Goal: Task Accomplishment & Management: Complete application form

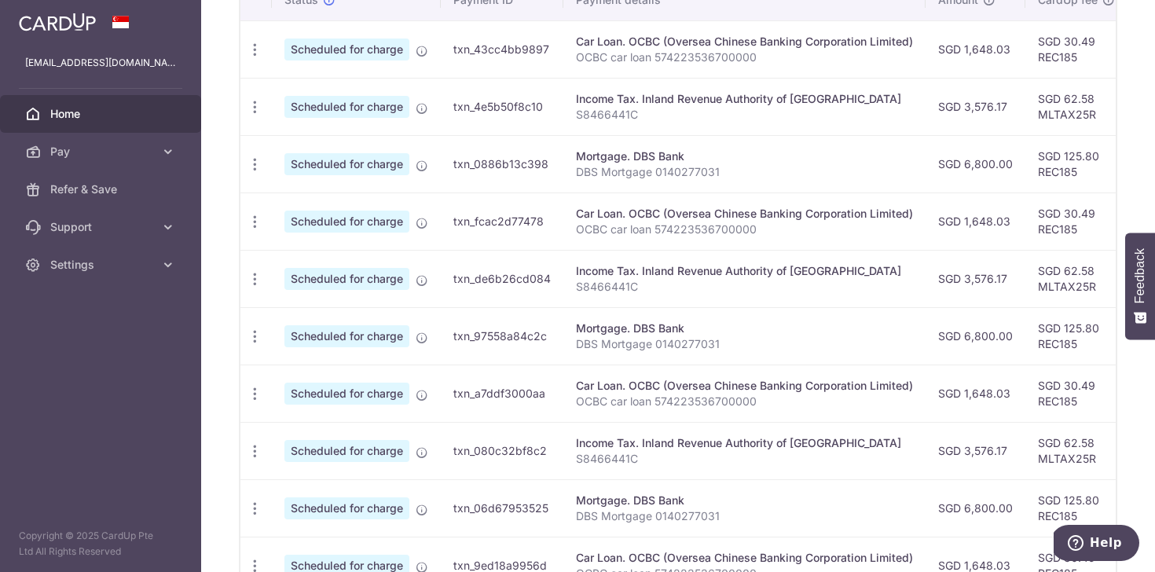
scroll to position [5, 0]
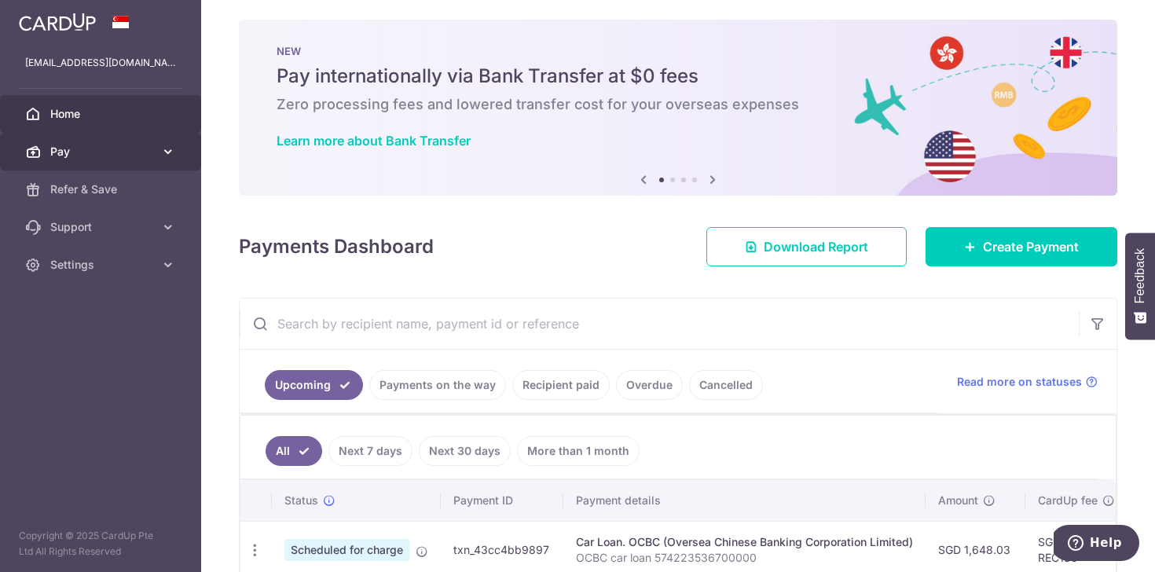
click at [86, 148] on span "Pay" at bounding box center [102, 152] width 104 height 16
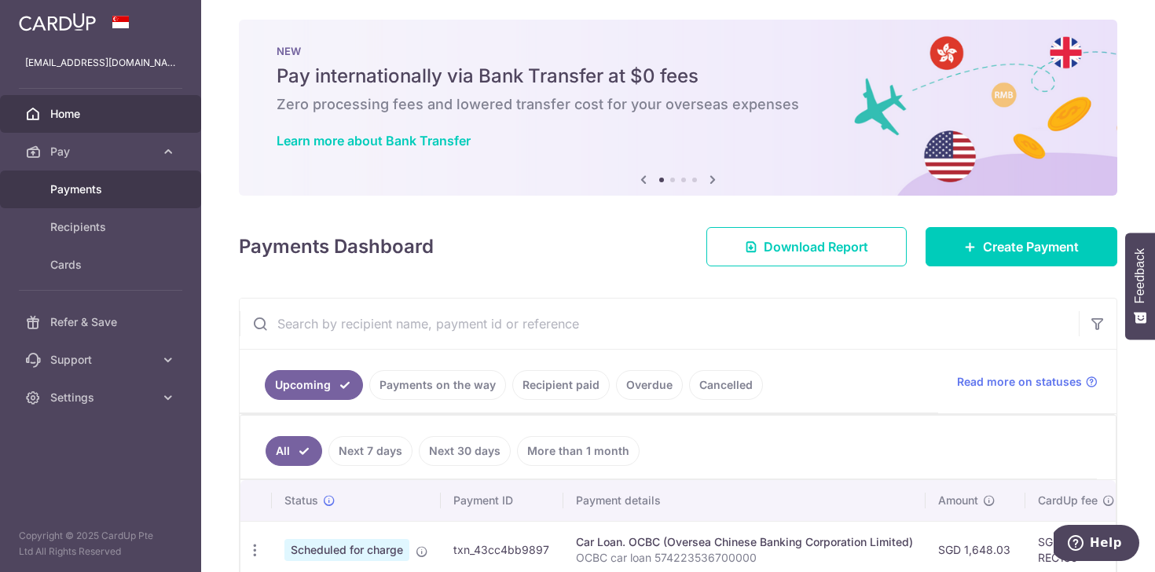
click at [82, 187] on span "Payments" at bounding box center [102, 189] width 104 height 16
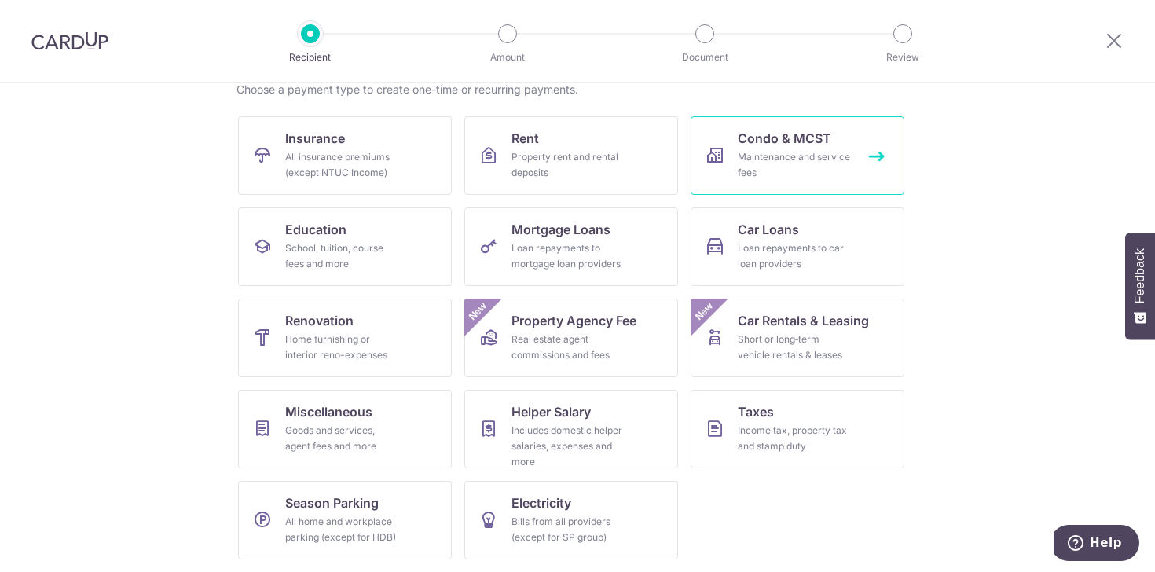
scroll to position [128, 0]
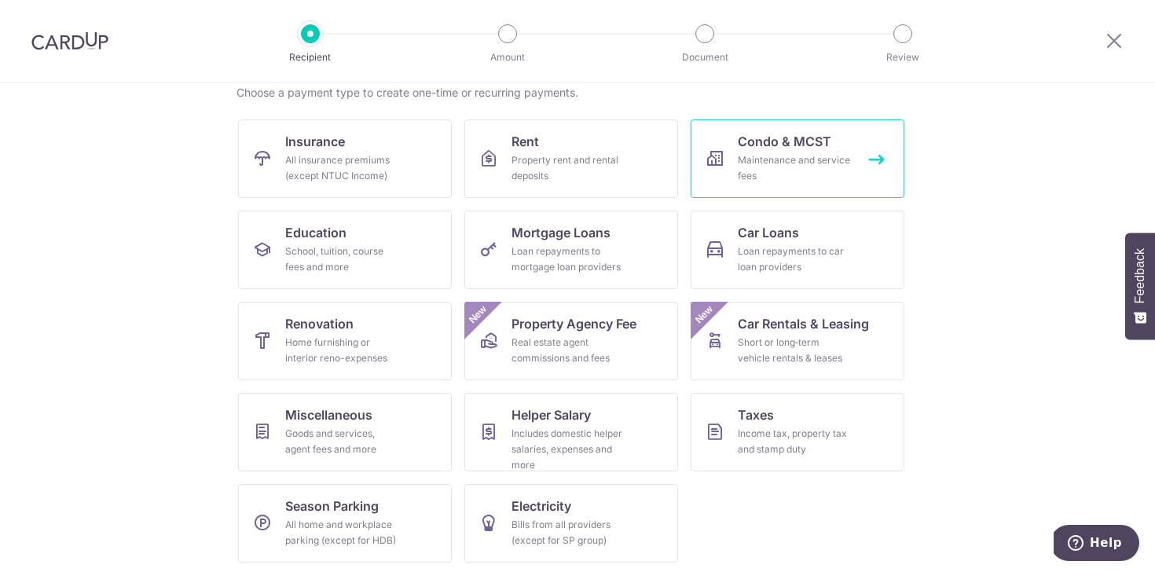
click at [767, 156] on div "Maintenance and service fees" at bounding box center [794, 167] width 113 height 31
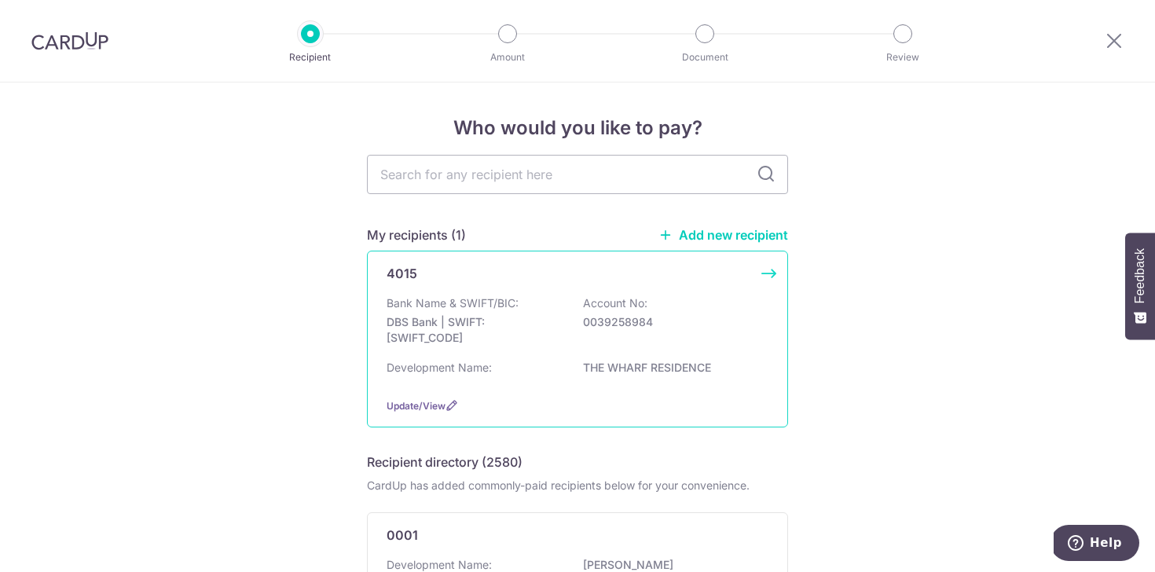
click at [588, 312] on div "Bank Name & SWIFT/BIC: DBS Bank | SWIFT: DBSSSGSGXXX Account No: 0039258984" at bounding box center [577, 324] width 382 height 58
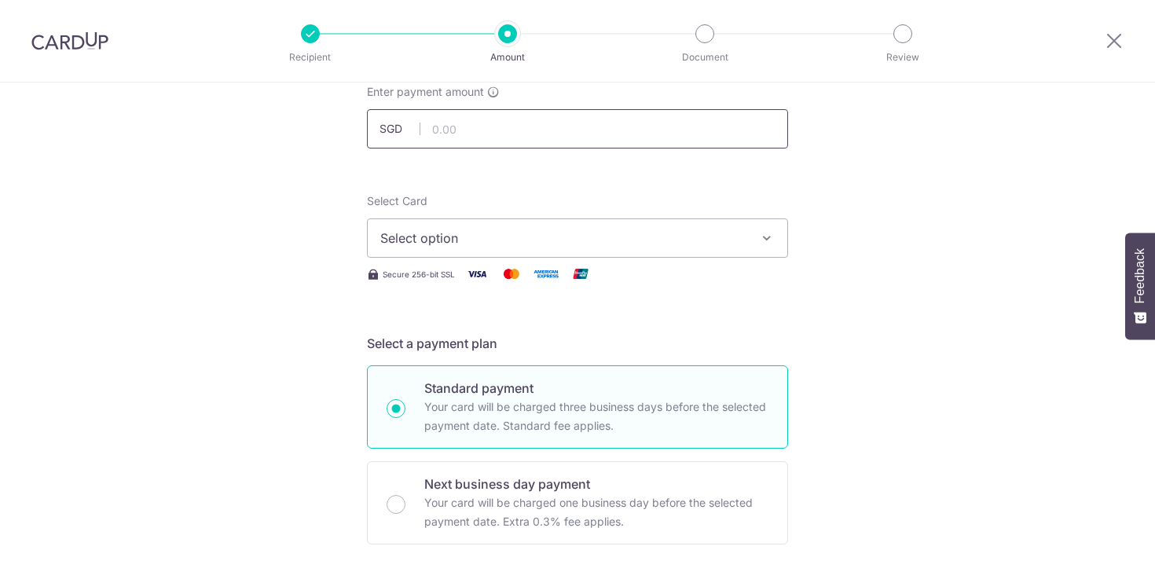
click at [516, 137] on input "text" at bounding box center [577, 128] width 421 height 39
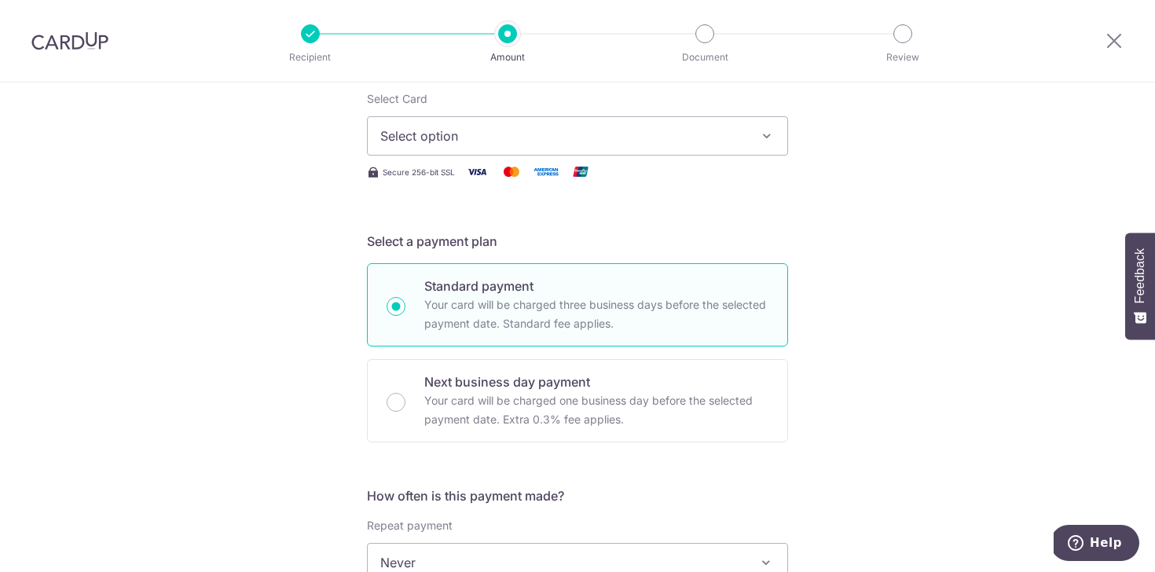
scroll to position [84, 0]
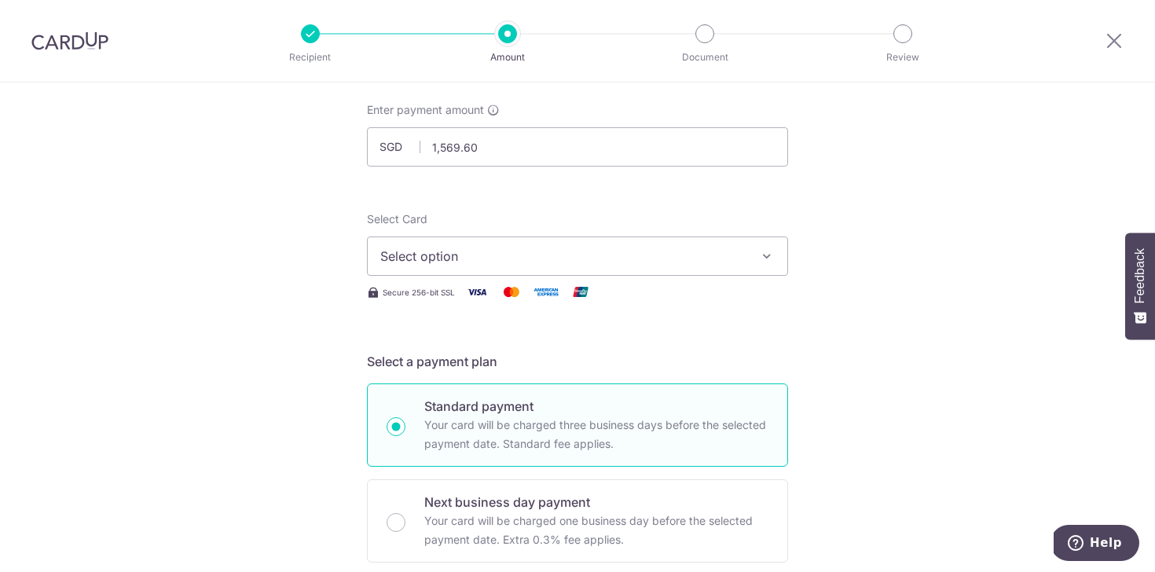
type input "1,569.60"
click at [456, 255] on span "Select option" at bounding box center [563, 256] width 366 height 19
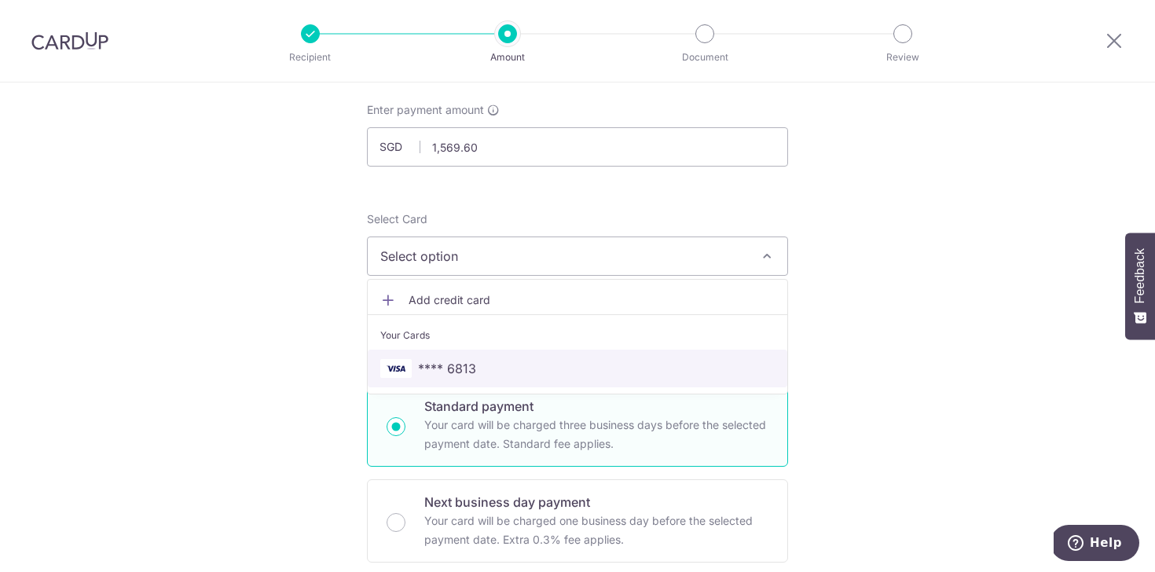
click at [447, 359] on span "**** 6813" at bounding box center [447, 368] width 58 height 19
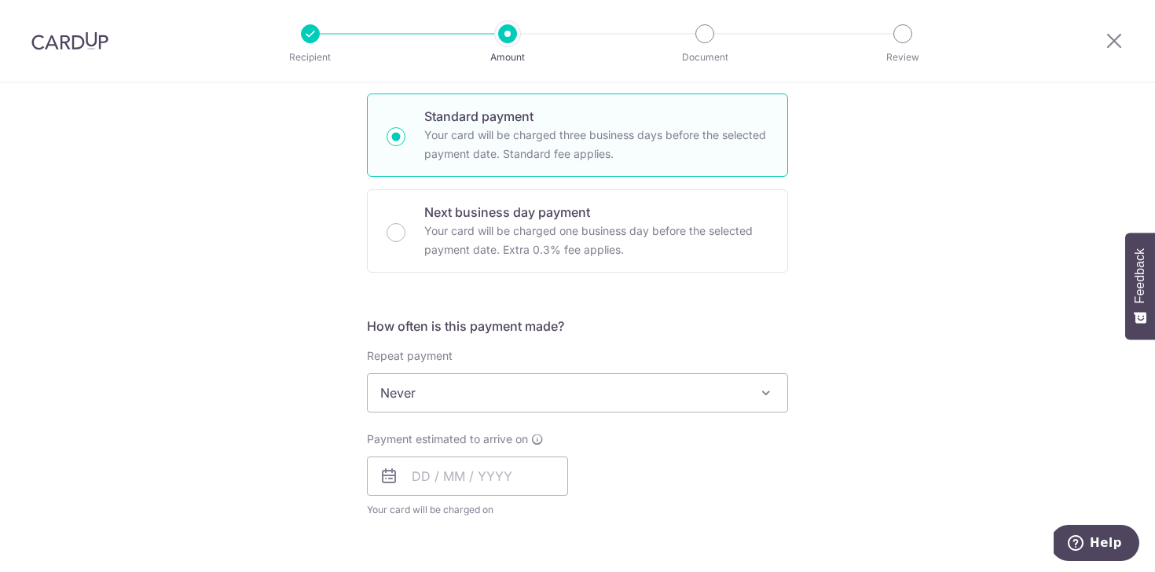
scroll to position [493, 0]
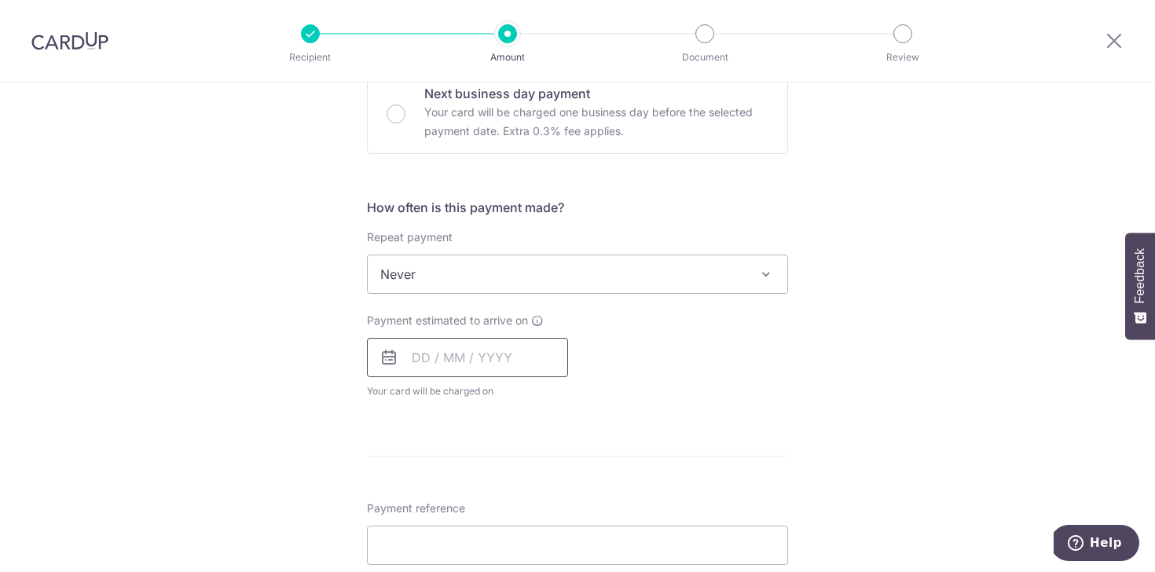
click at [445, 376] on input "text" at bounding box center [467, 357] width 201 height 39
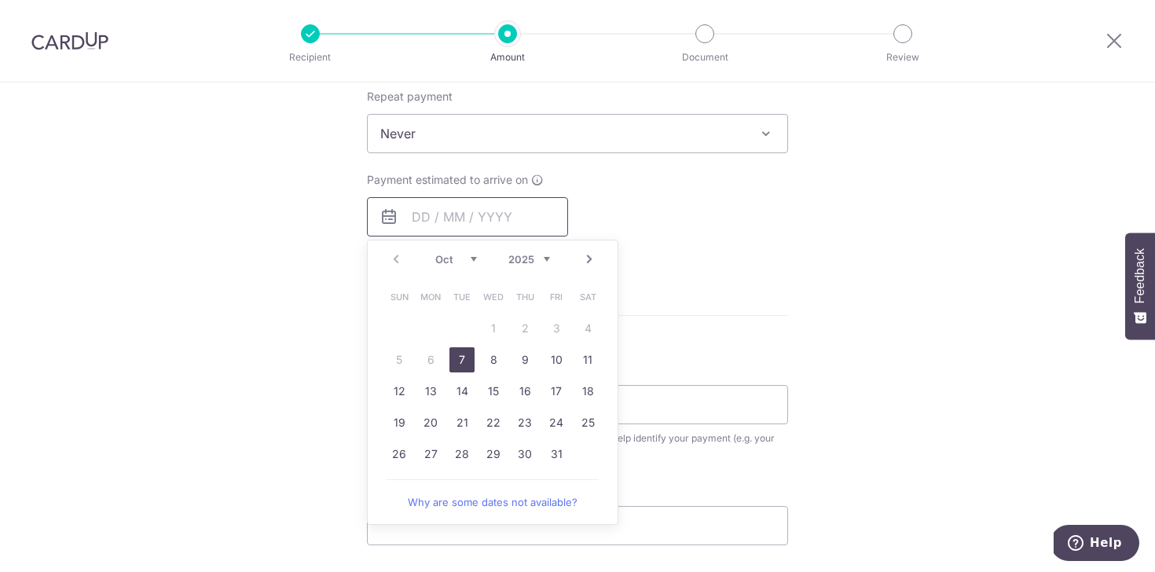
scroll to position [657, 0]
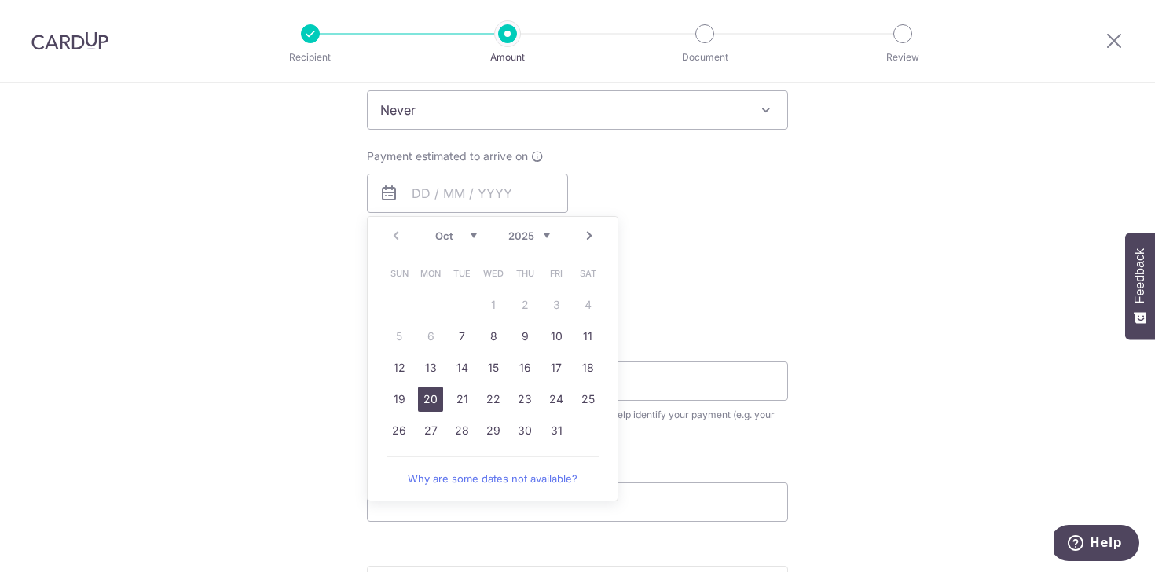
click at [430, 399] on link "20" at bounding box center [430, 398] width 25 height 25
type input "[DATE]"
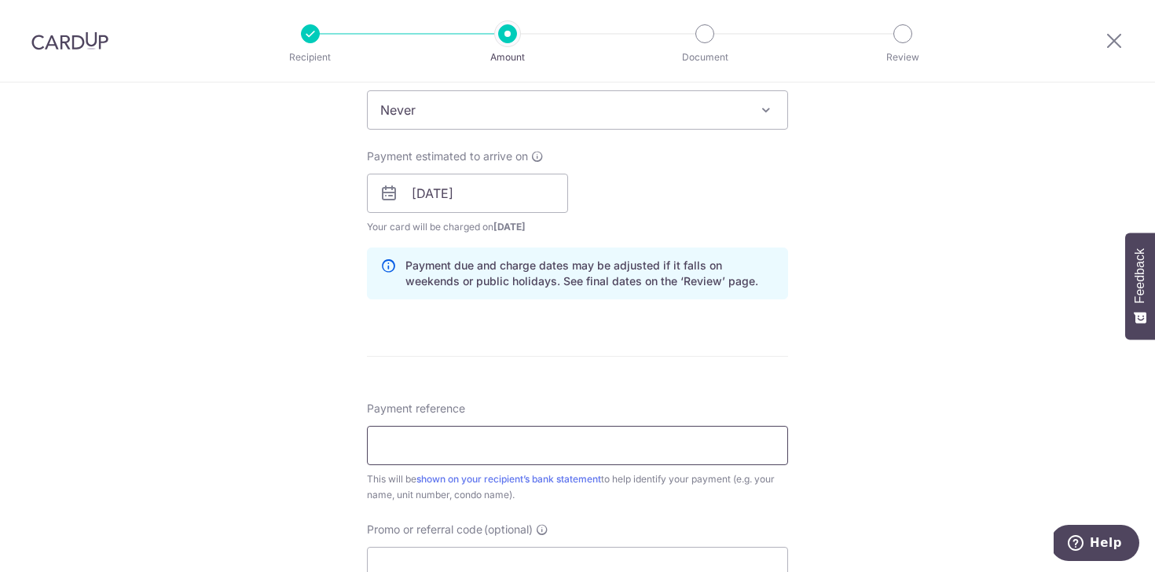
click at [520, 444] on input "Payment reference" at bounding box center [577, 445] width 421 height 39
type input "x"
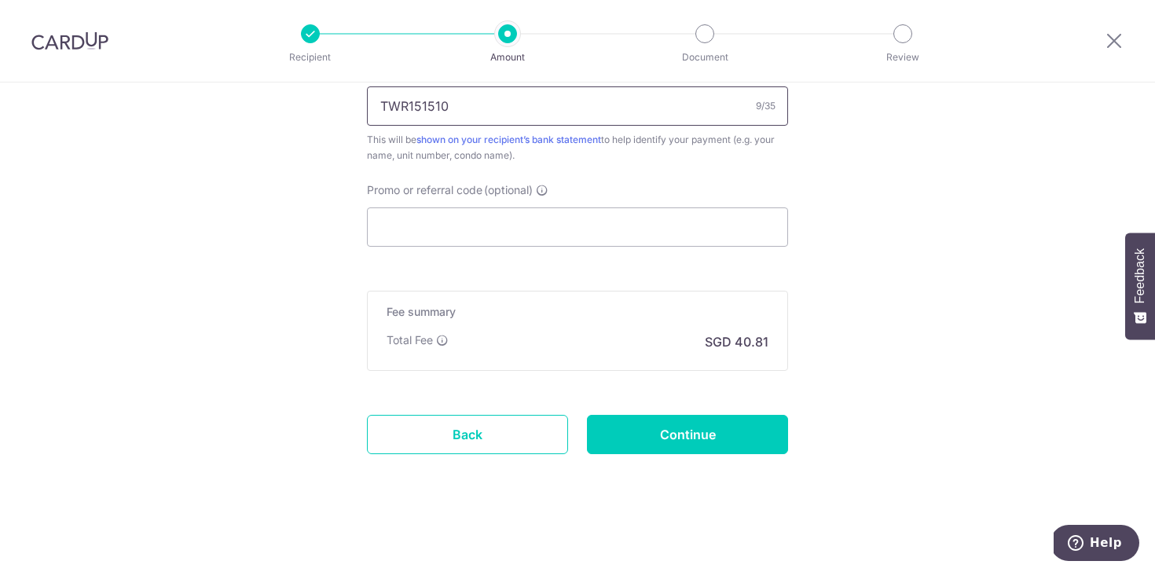
scroll to position [991, 0]
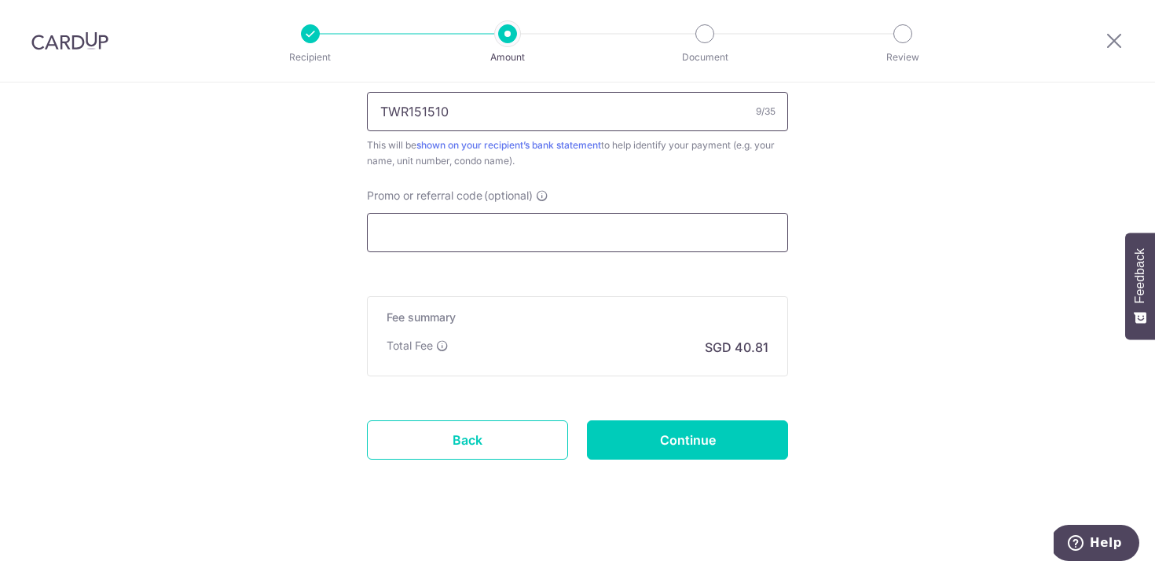
type input "TWR151510"
click at [585, 230] on input "Promo or referral code (optional)" at bounding box center [577, 232] width 421 height 39
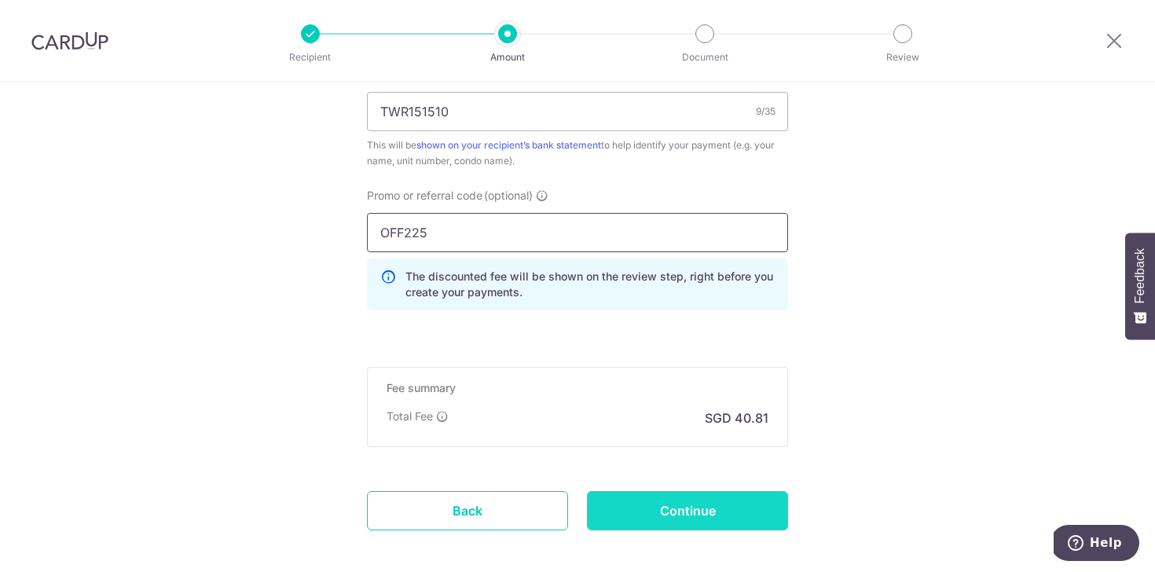
type input "OFF225"
click at [716, 509] on input "Continue" at bounding box center [687, 510] width 201 height 39
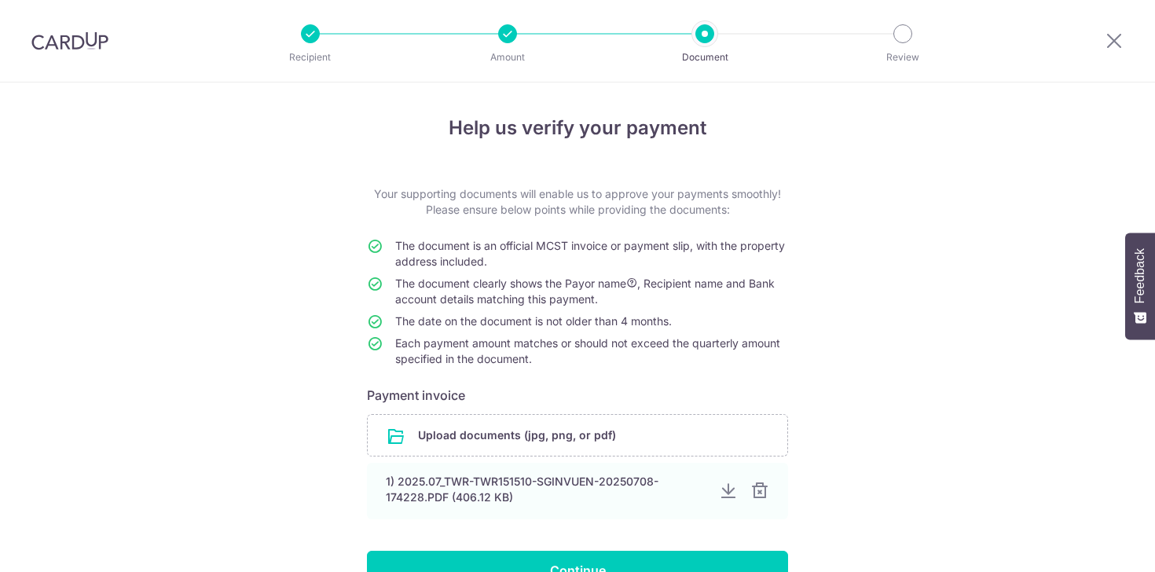
scroll to position [114, 0]
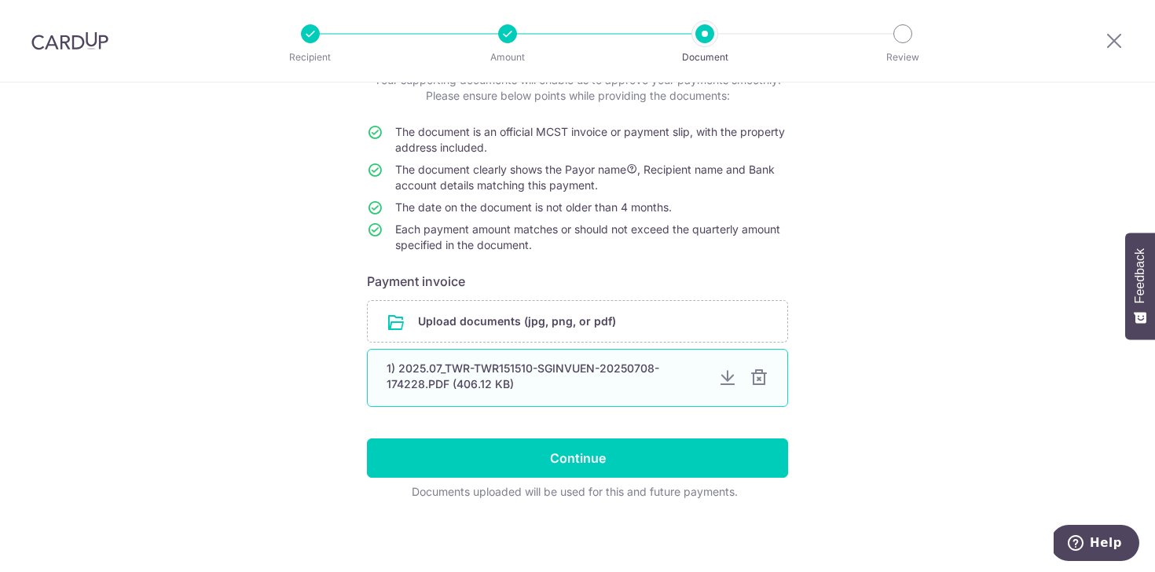
click at [756, 379] on div at bounding box center [758, 377] width 19 height 19
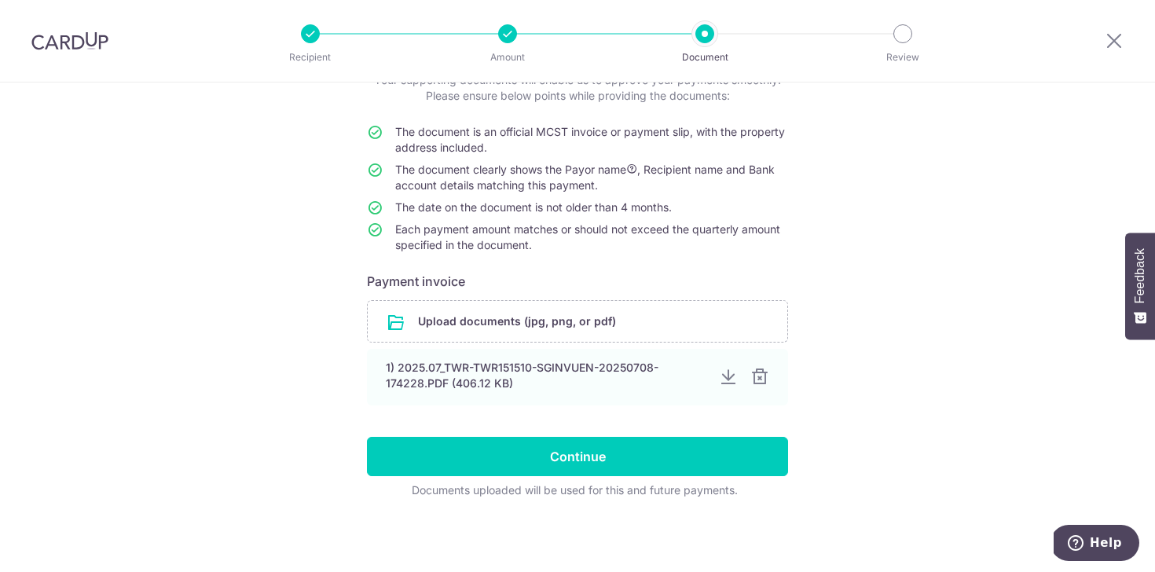
scroll to position [45, 0]
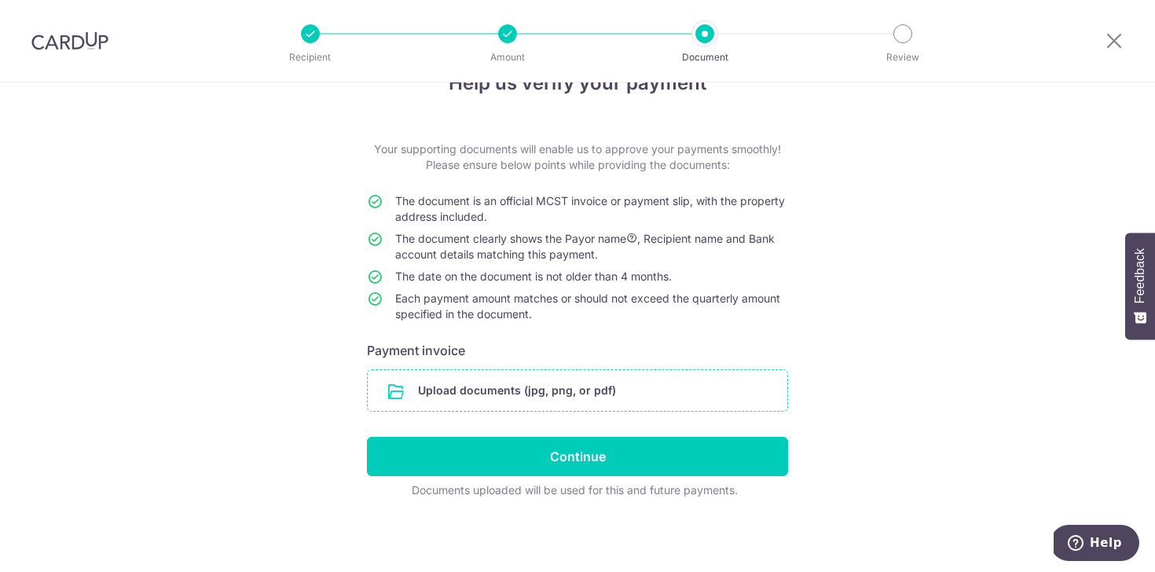
click at [548, 404] on input "file" at bounding box center [577, 390] width 419 height 41
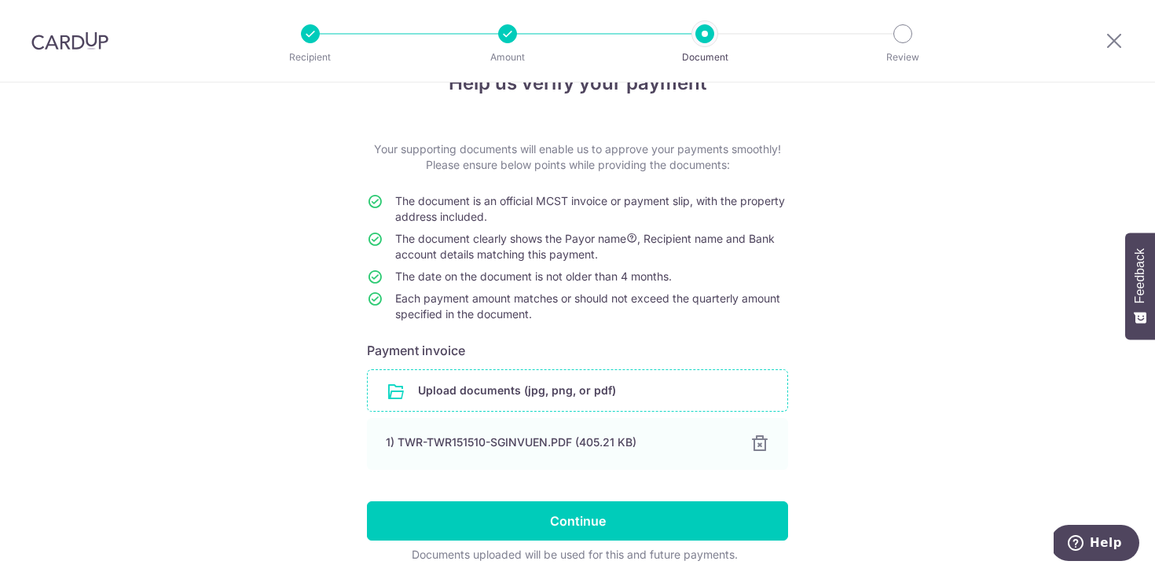
scroll to position [109, 0]
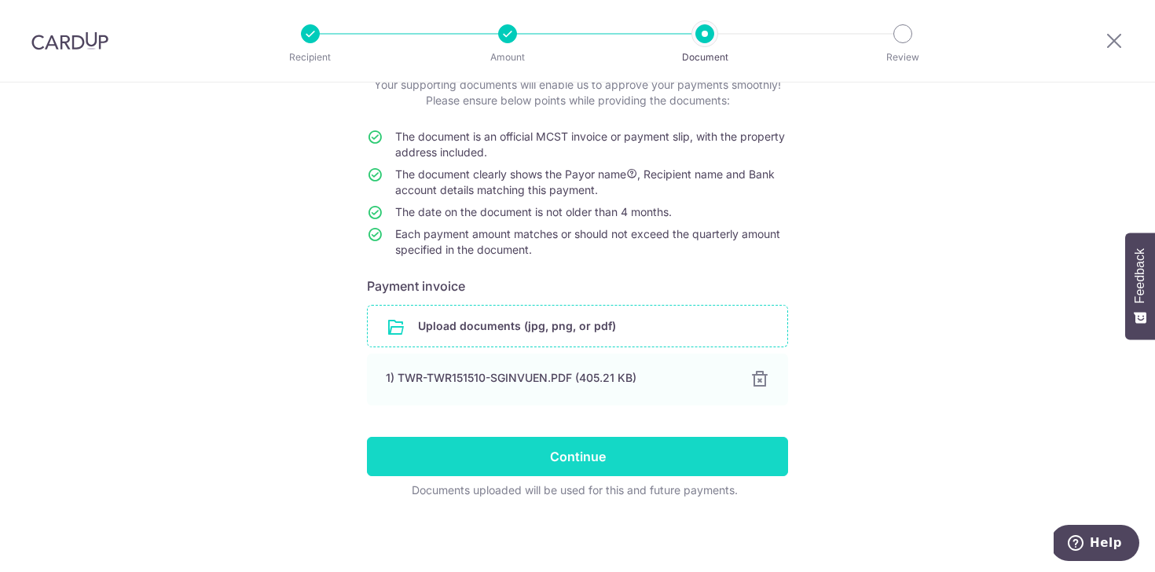
click at [567, 450] on input "Continue" at bounding box center [577, 456] width 421 height 39
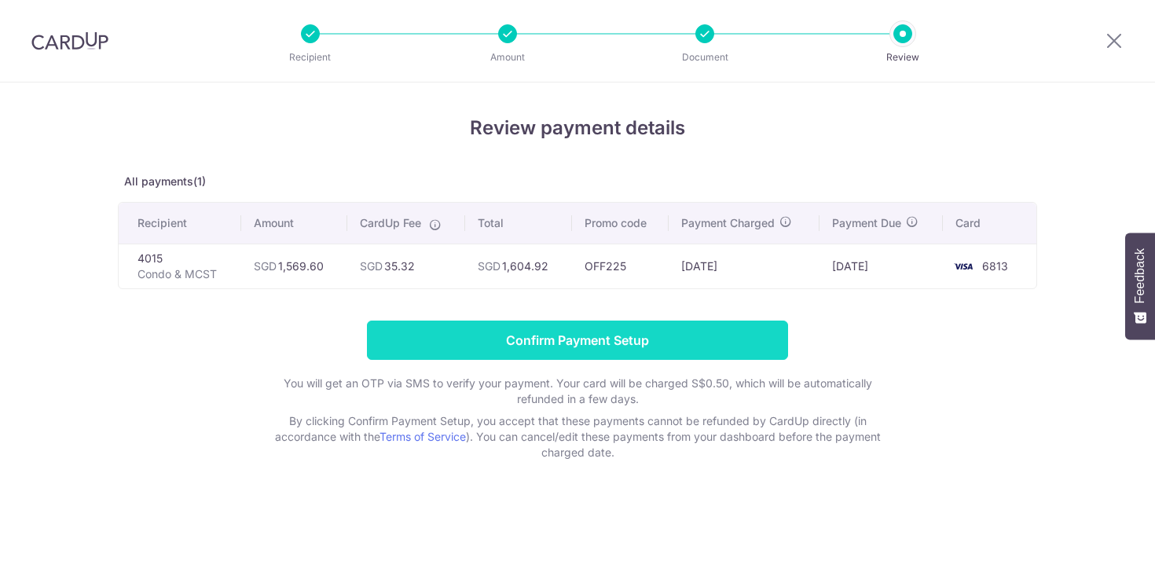
click at [665, 349] on input "Confirm Payment Setup" at bounding box center [577, 339] width 421 height 39
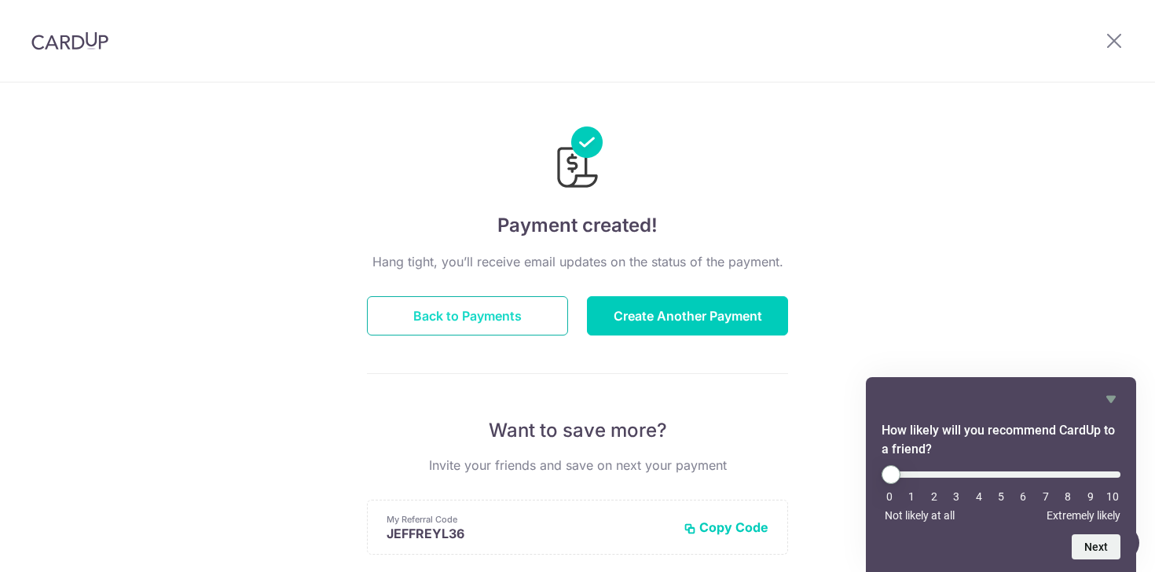
click at [520, 319] on button "Back to Payments" at bounding box center [467, 315] width 201 height 39
